Goal: Task Accomplishment & Management: Manage account settings

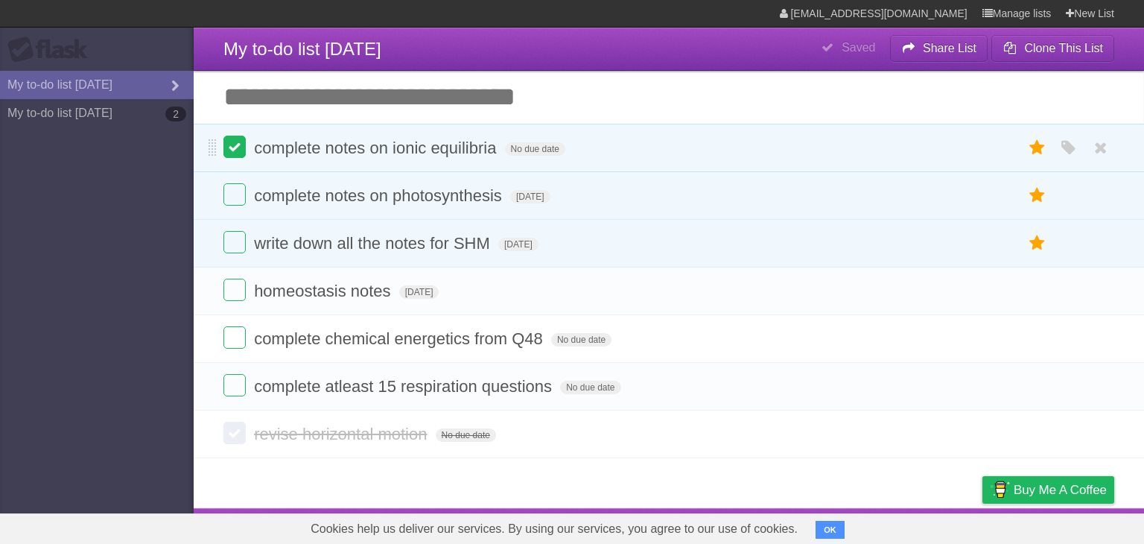
click at [237, 155] on label at bounding box center [234, 147] width 22 height 22
click at [116, 120] on link "My to-do list [DATE] 2" at bounding box center [97, 113] width 194 height 28
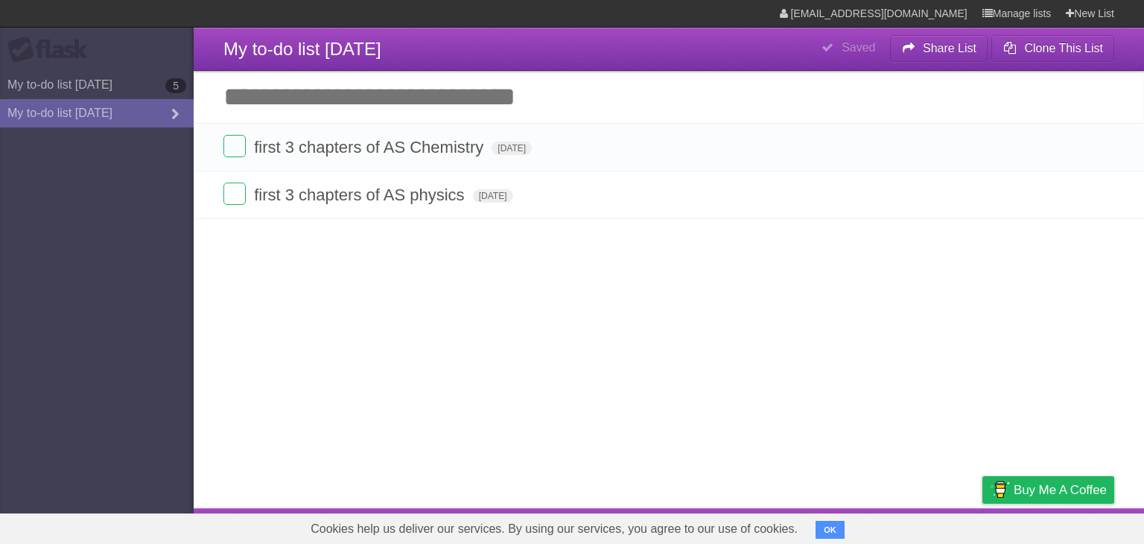
type span "[DATE]"
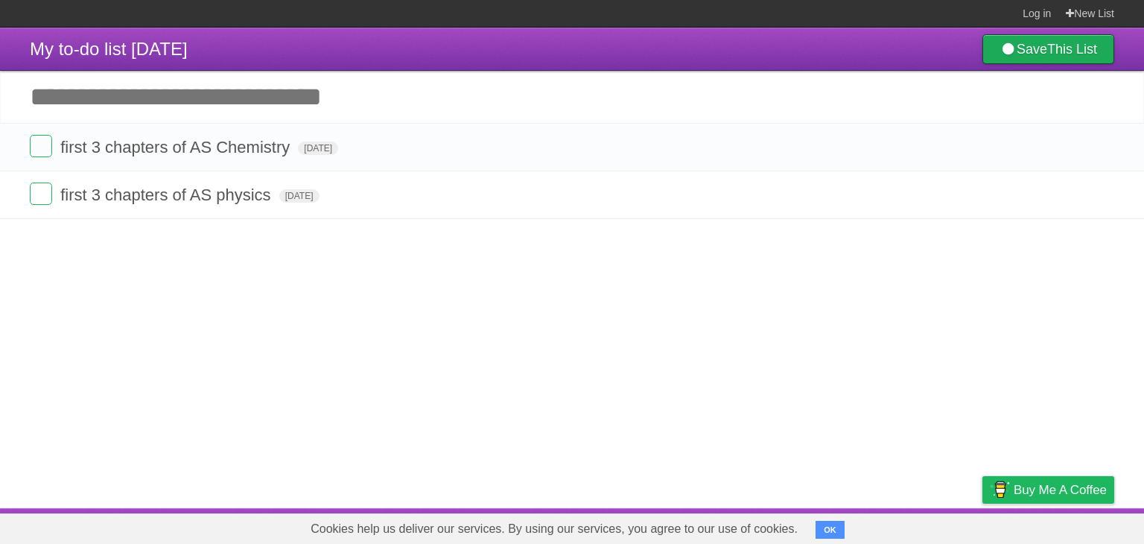
click at [1000, 55] on icon at bounding box center [1007, 48] width 17 height 13
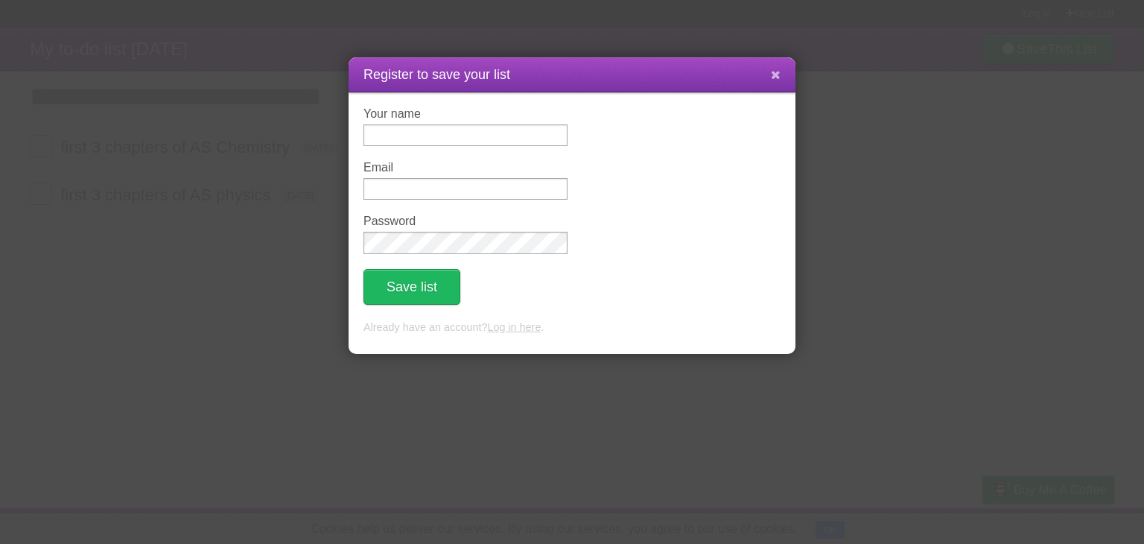
click at [773, 78] on icon at bounding box center [776, 75] width 10 height 13
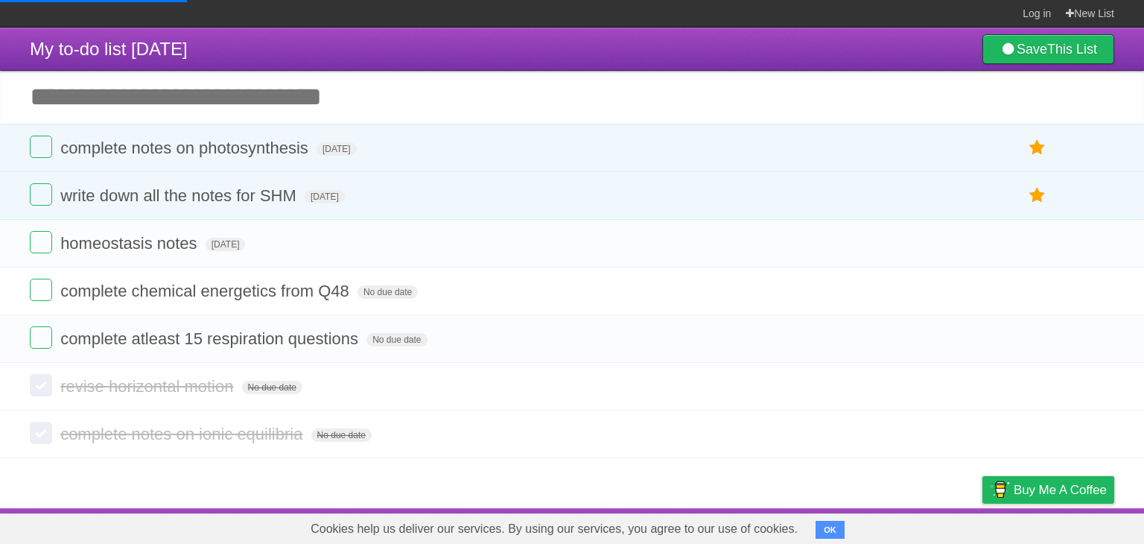
type span "[DATE]"
click at [1083, 7] on link "New List" at bounding box center [1090, 13] width 48 height 27
type span "[DATE]"
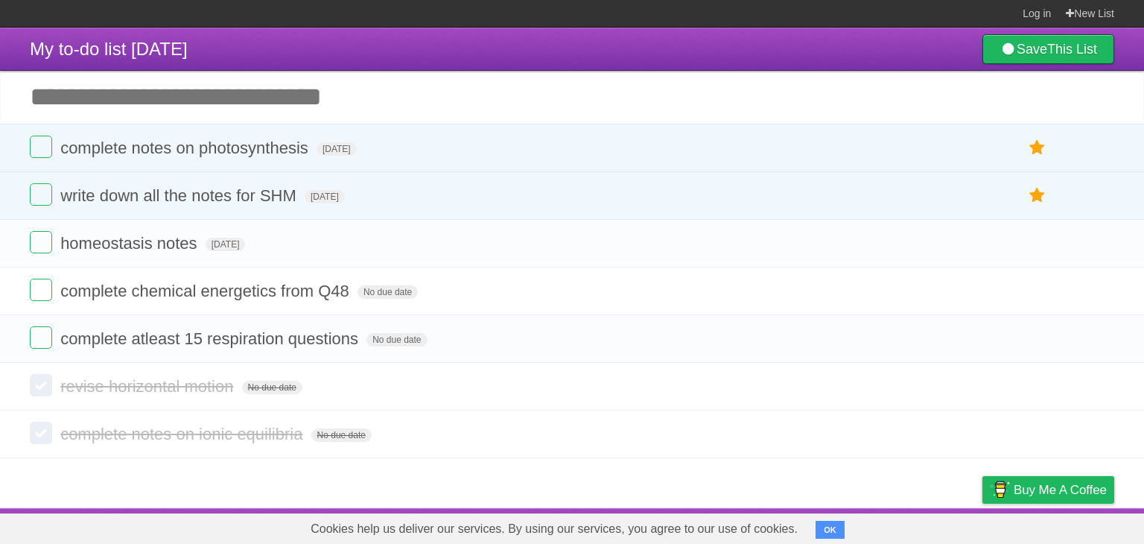
type span "[DATE]"
